Goal: Find specific page/section: Find specific page/section

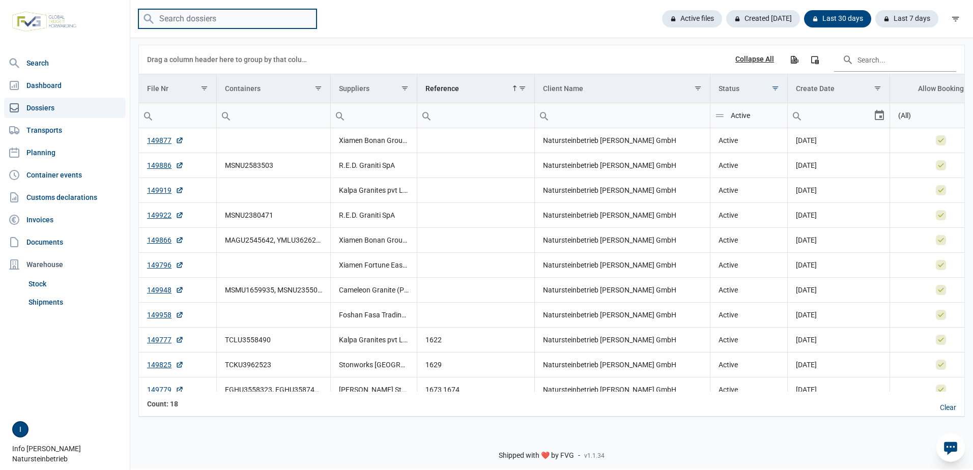
click at [234, 18] on input "search" at bounding box center [227, 19] width 178 height 20
type input "MSNU2258"
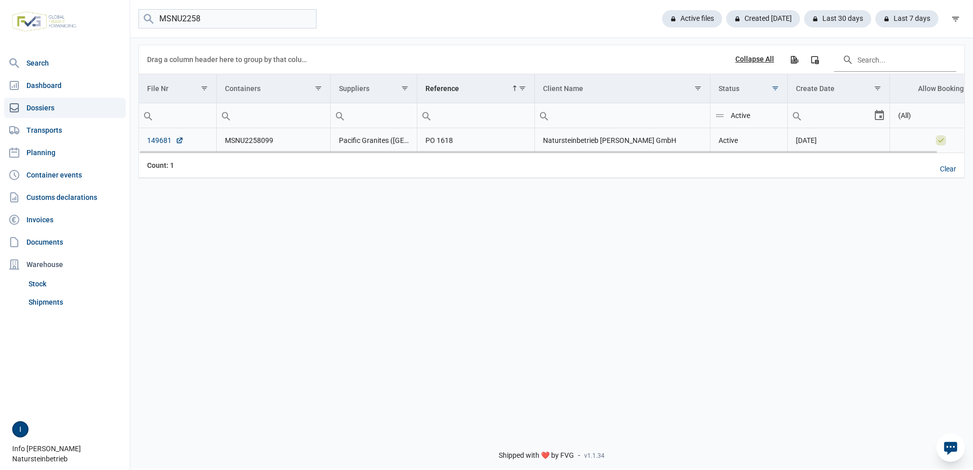
click at [154, 143] on link "149681" at bounding box center [165, 140] width 37 height 10
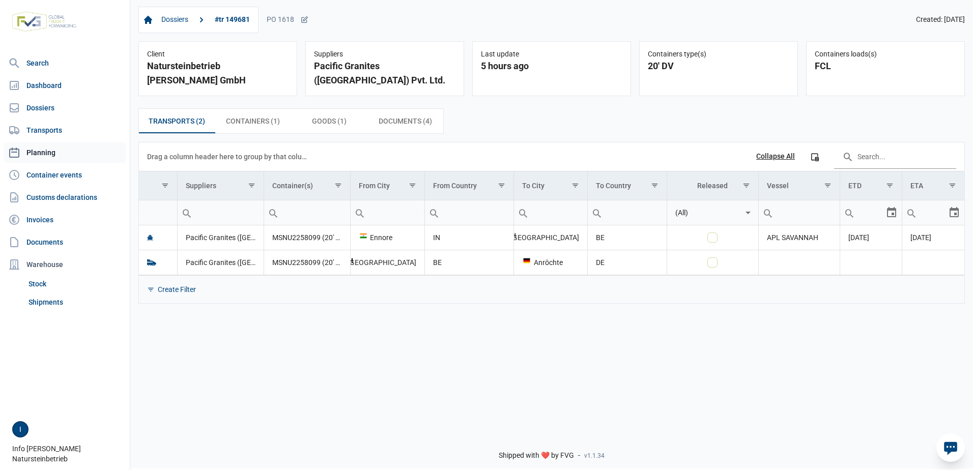
click at [46, 151] on link "Planning" at bounding box center [65, 152] width 122 height 20
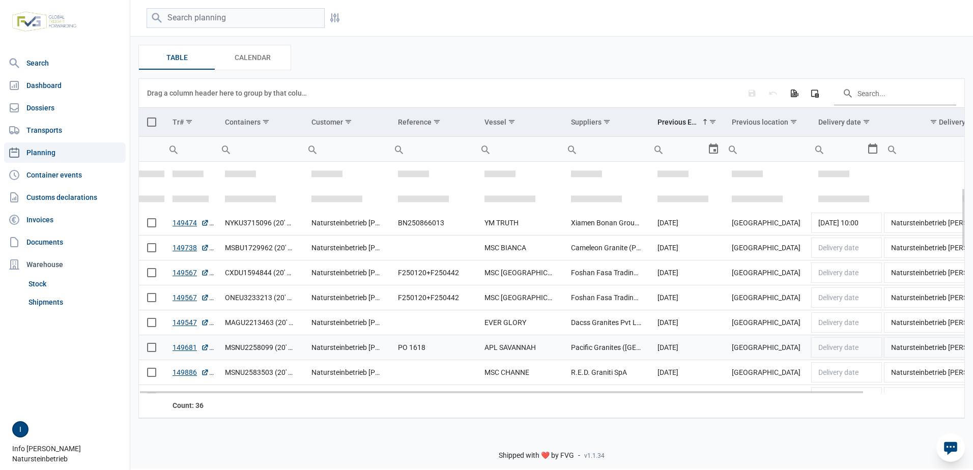
scroll to position [102, 0]
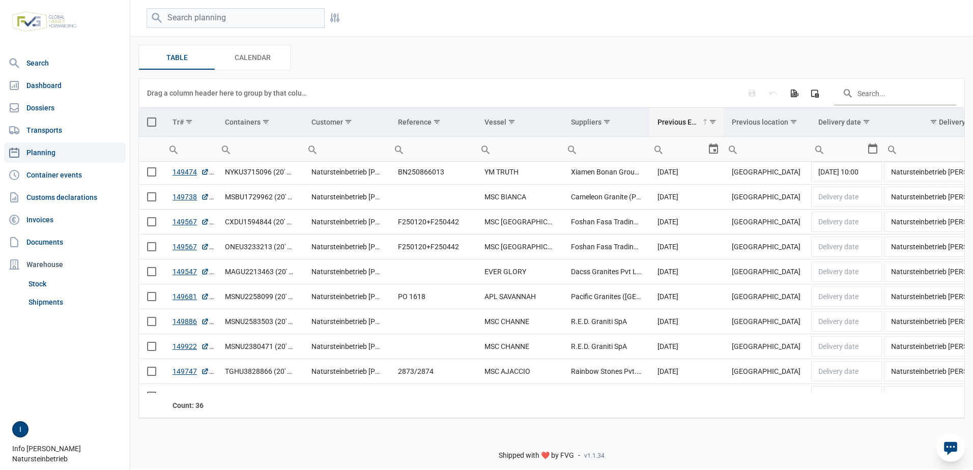
click at [704, 121] on span "Column Previous ETA" at bounding box center [705, 122] width 8 height 8
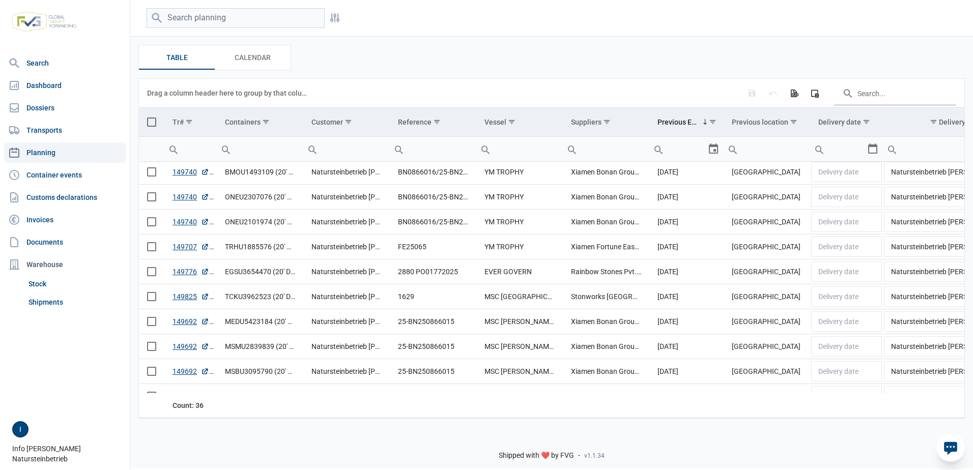
click at [704, 121] on span "Column Previous ETA" at bounding box center [705, 122] width 8 height 8
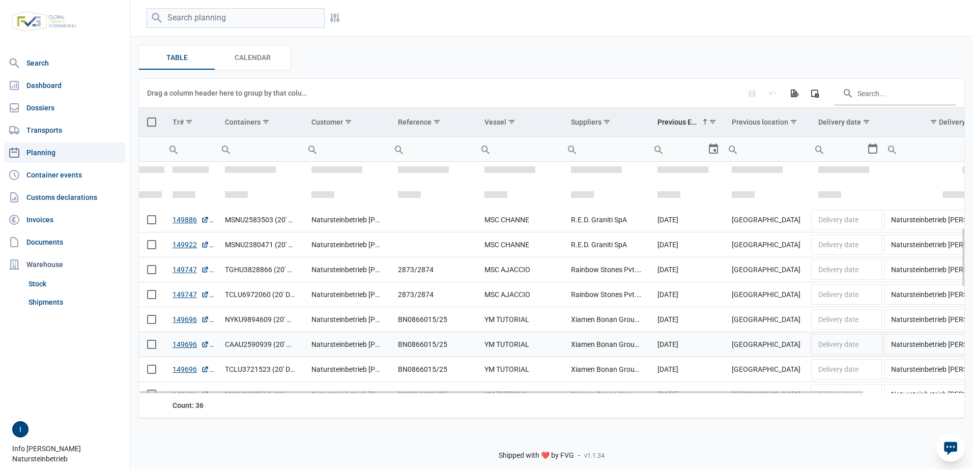
scroll to position [254, 0]
